Goal: Navigation & Orientation: Find specific page/section

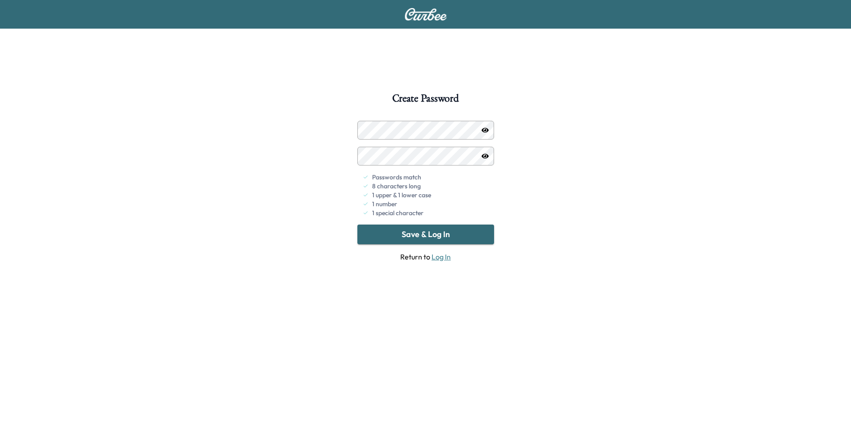
click at [484, 127] on icon "button" at bounding box center [485, 129] width 7 height 7
click at [484, 128] on icon "button" at bounding box center [485, 130] width 7 height 6
click at [437, 232] on button "Save & Log In" at bounding box center [425, 234] width 137 height 20
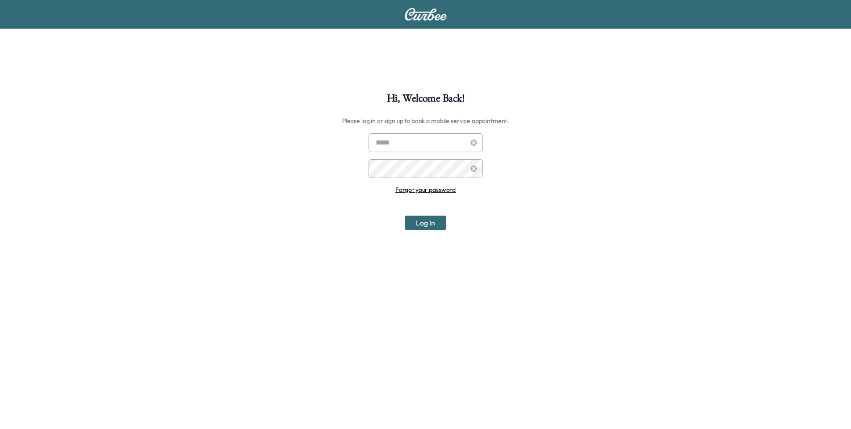
click at [437, 139] on input "text" at bounding box center [426, 142] width 114 height 19
type input "**********"
click at [434, 223] on button "Log In" at bounding box center [426, 222] width 42 height 14
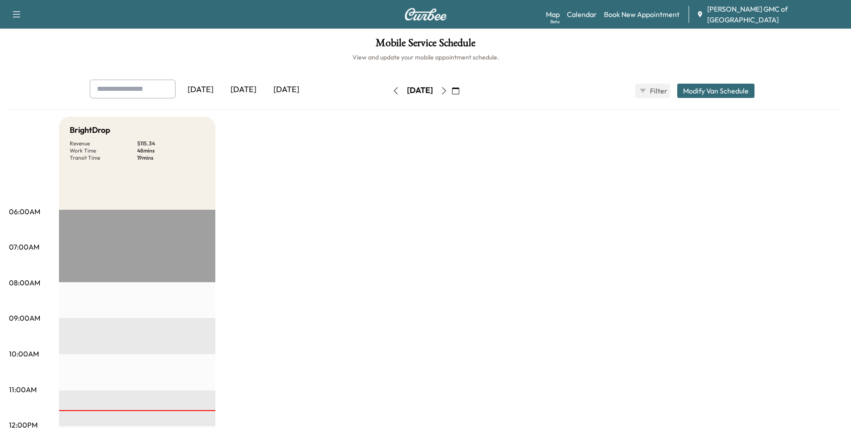
click at [13, 11] on icon "button" at bounding box center [16, 14] width 11 height 11
click at [39, 90] on div "[DATE] [DATE] [DATE] [DATE] October 2025 S M T W T F S 28 29 30 1 2 3 4 5 6 7 8…" at bounding box center [425, 95] width 833 height 30
click at [560, 16] on link "Map Beta" at bounding box center [553, 14] width 14 height 11
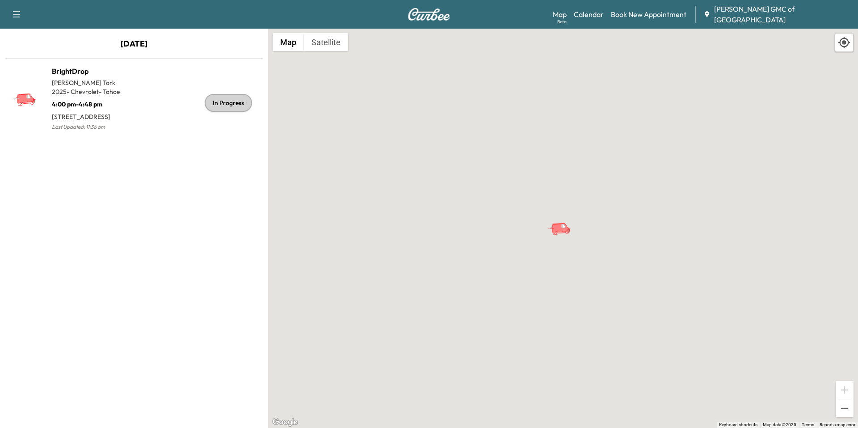
click at [19, 14] on icon "button" at bounding box center [16, 14] width 11 height 11
click at [48, 213] on div "[DATE] BrightDrop [PERSON_NAME] 2025 - Chevrolet - Tahoe 4:00 pm - 4:48 pm [STR…" at bounding box center [134, 228] width 268 height 399
click at [430, 19] on img at bounding box center [429, 14] width 43 height 13
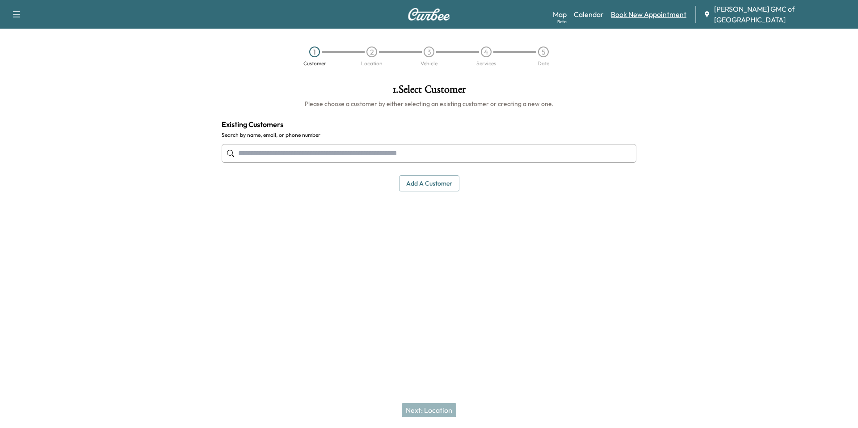
click at [641, 14] on link "Book New Appointment" at bounding box center [649, 14] width 76 height 11
click at [786, 12] on span "[PERSON_NAME] GMC of [GEOGRAPHIC_DATA]" at bounding box center [782, 14] width 137 height 21
click at [15, 14] on icon "button" at bounding box center [16, 14] width 11 height 11
click at [25, 33] on link "Support" at bounding box center [32, 30] width 34 height 11
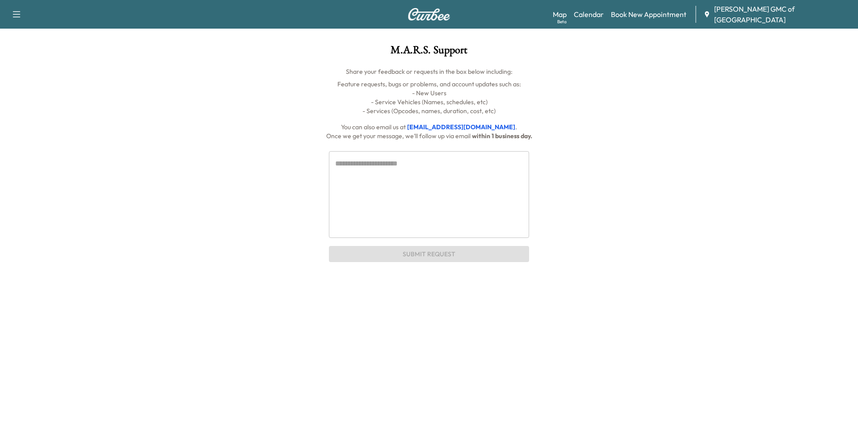
click at [16, 11] on icon "button" at bounding box center [16, 14] width 11 height 11
